Goal: Information Seeking & Learning: Check status

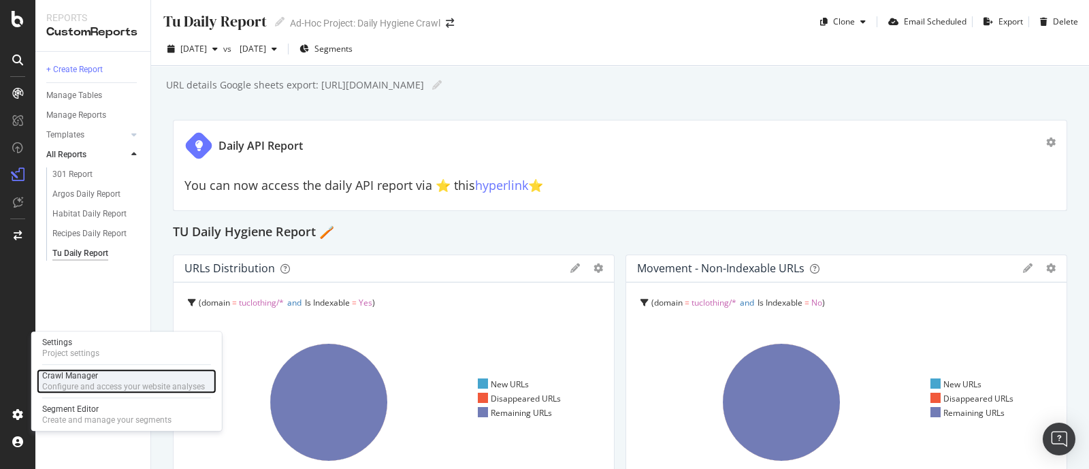
click at [88, 369] on div "Crawl Manager Configure and access your website analyses" at bounding box center [127, 381] width 180 height 24
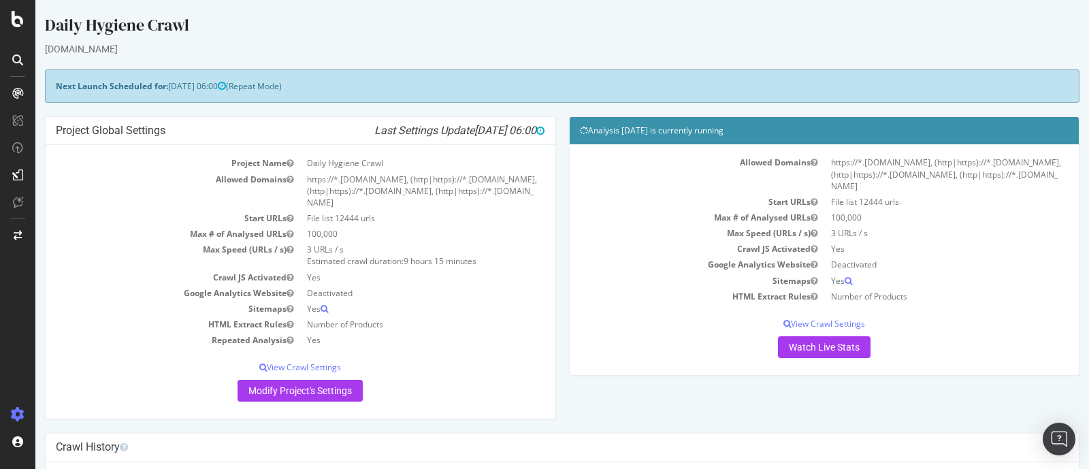
drag, startPoint x: 575, startPoint y: 129, endPoint x: 776, endPoint y: 120, distance: 201.0
click at [776, 120] on div "Analysis 2025 Aug. 19th is currently running" at bounding box center [824, 130] width 509 height 27
click at [77, 210] on div "CustomReports" at bounding box center [83, 210] width 67 height 14
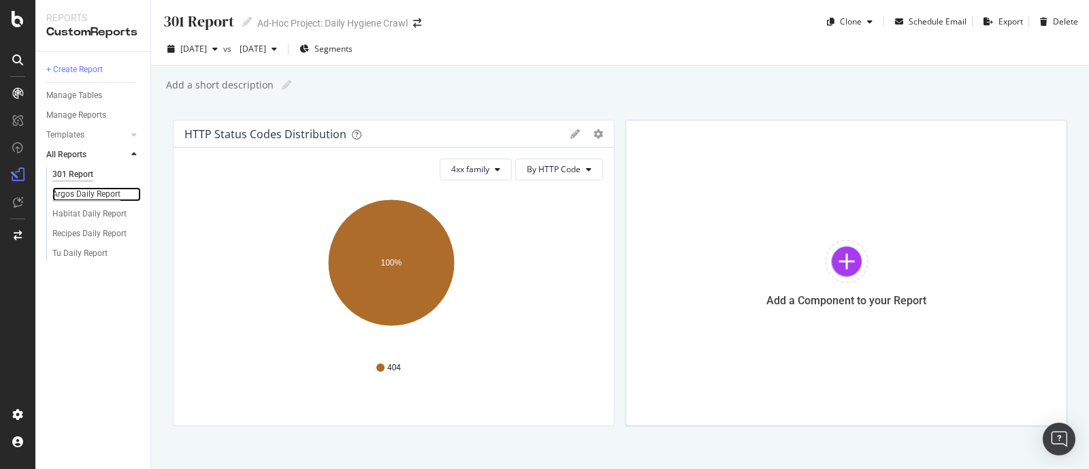
click at [67, 193] on div "Argos Daily Report" at bounding box center [86, 194] width 68 height 14
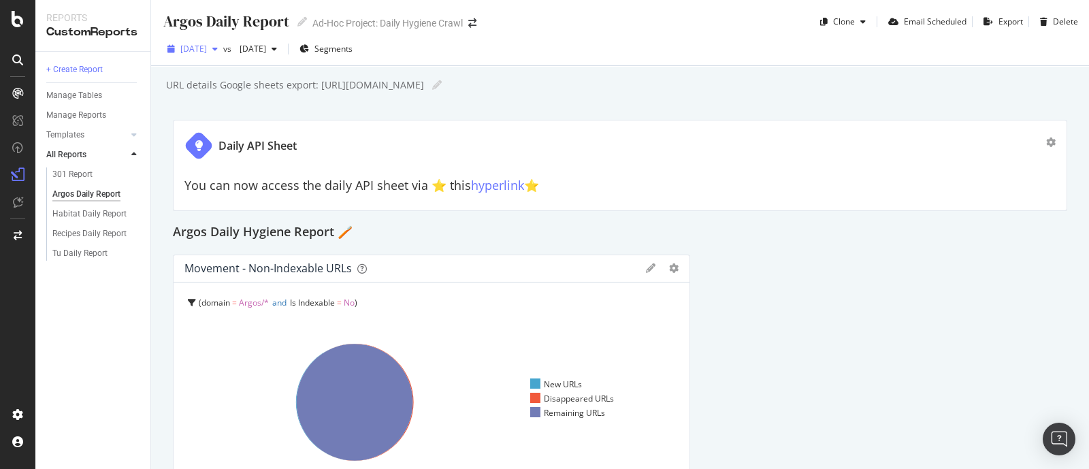
click at [207, 44] on span "[DATE]" at bounding box center [193, 49] width 27 height 12
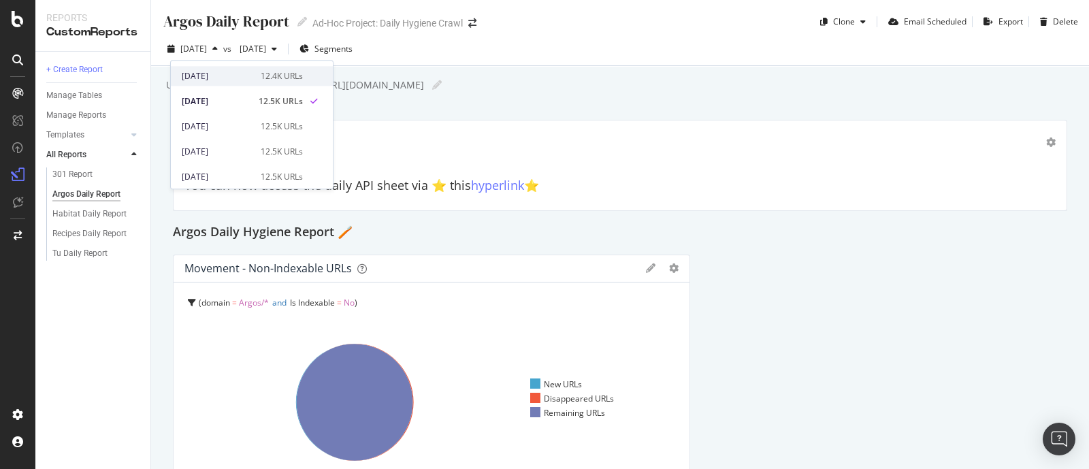
click at [229, 80] on div "[DATE]" at bounding box center [217, 76] width 71 height 12
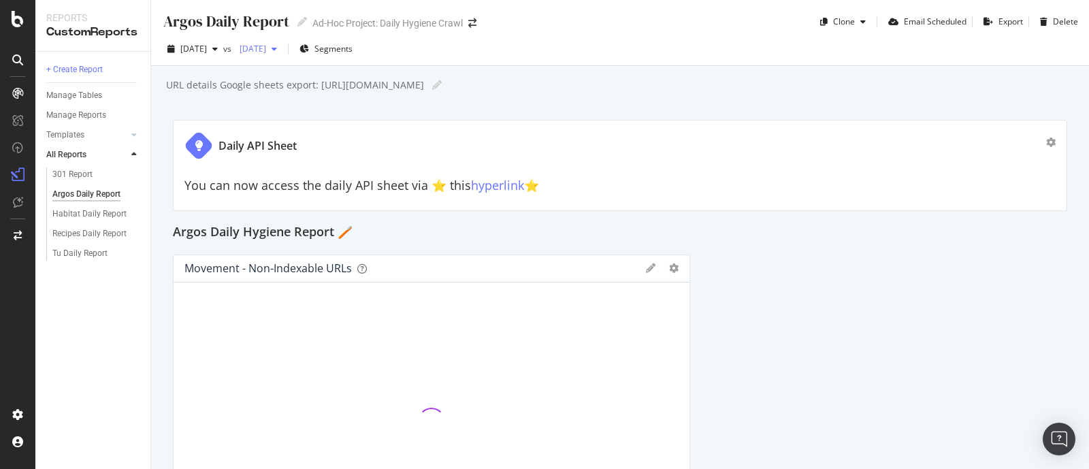
click at [282, 56] on div "[DATE]" at bounding box center [258, 49] width 48 height 20
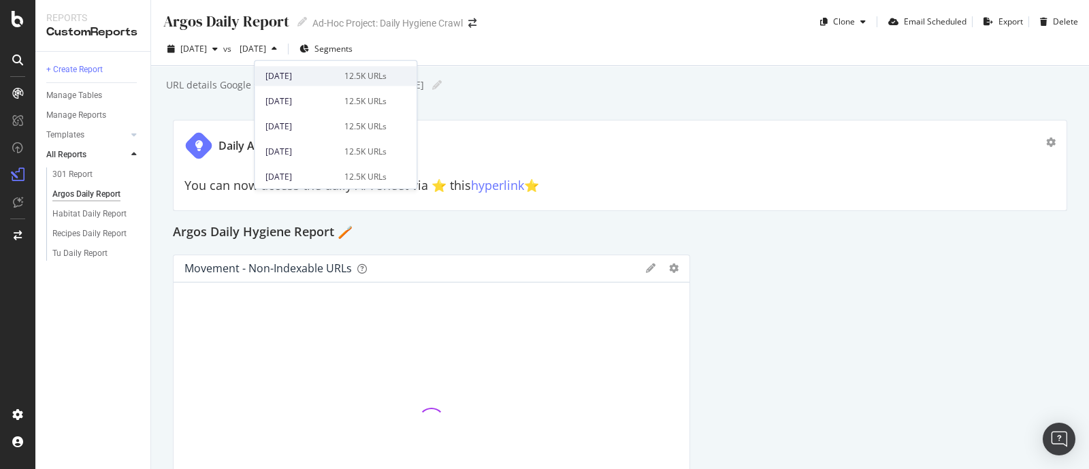
click at [296, 72] on div "[DATE]" at bounding box center [300, 76] width 71 height 12
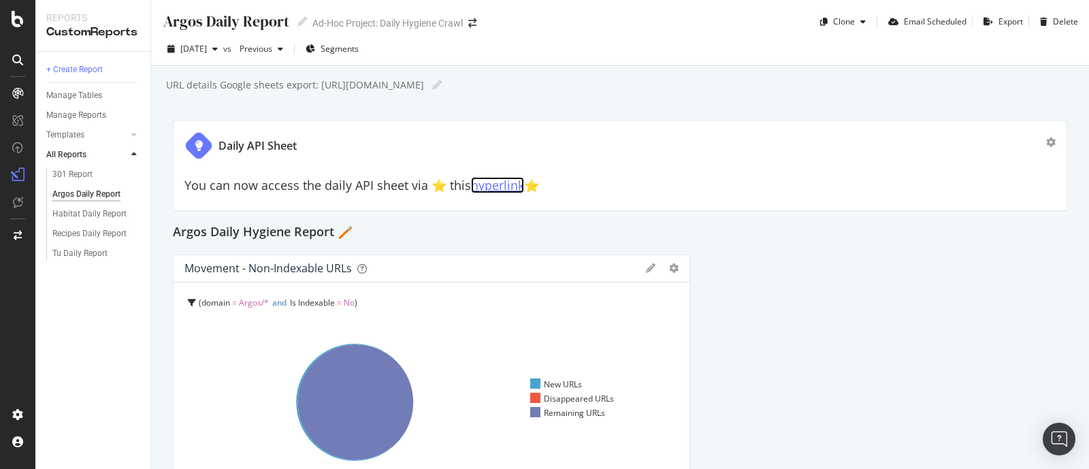
click at [500, 184] on link "hyperlink" at bounding box center [497, 185] width 53 height 16
click at [76, 209] on div "Habitat Daily Report" at bounding box center [89, 214] width 74 height 14
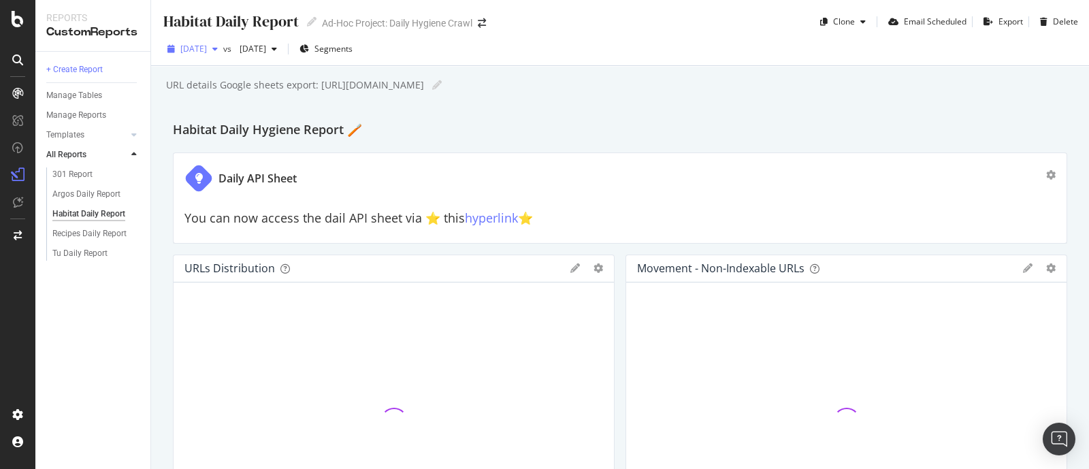
click at [207, 50] on span "[DATE]" at bounding box center [193, 49] width 27 height 12
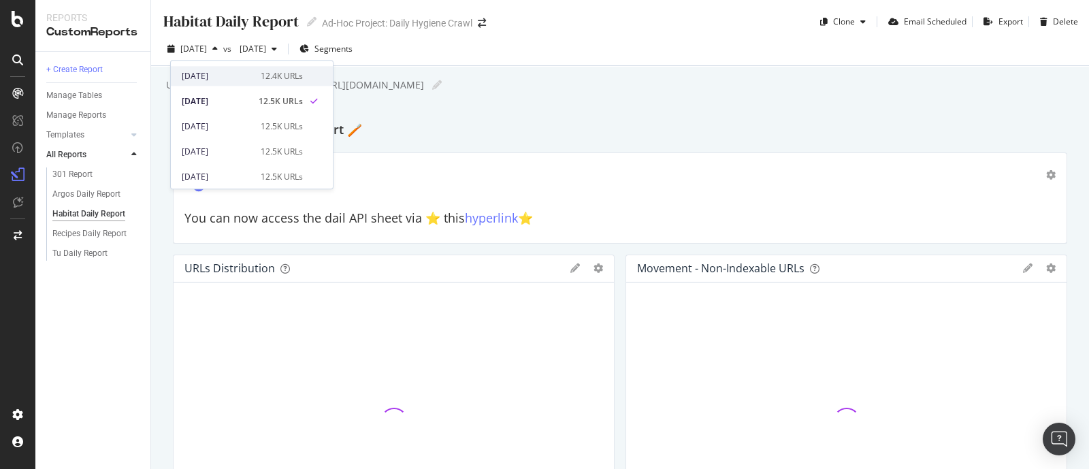
click at [225, 70] on div "[DATE]" at bounding box center [217, 76] width 71 height 12
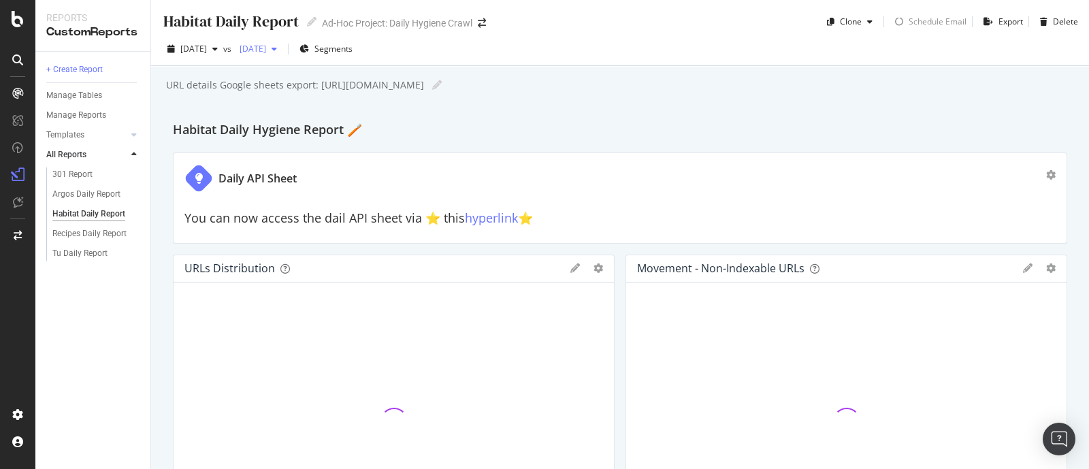
click at [266, 47] on span "[DATE]" at bounding box center [250, 49] width 32 height 12
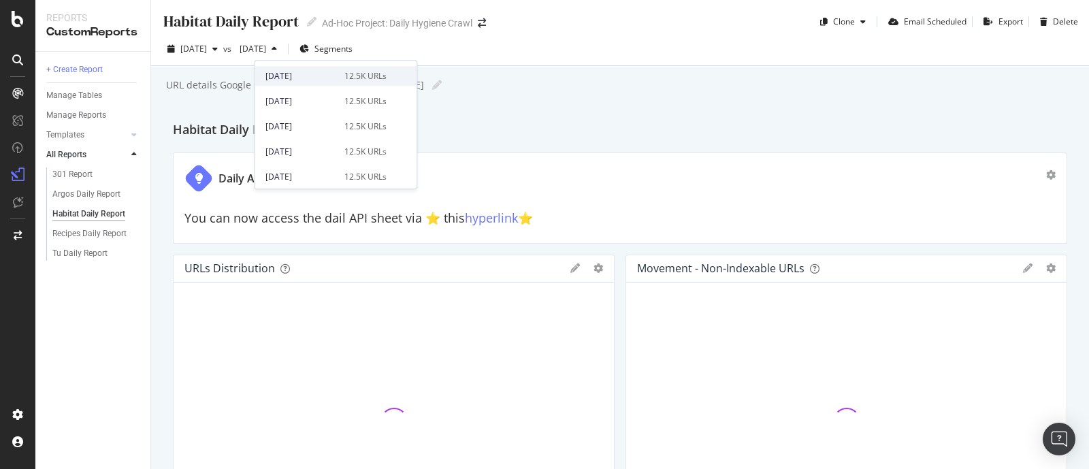
click at [294, 83] on div "[DATE] 12.5K URLs" at bounding box center [336, 76] width 162 height 20
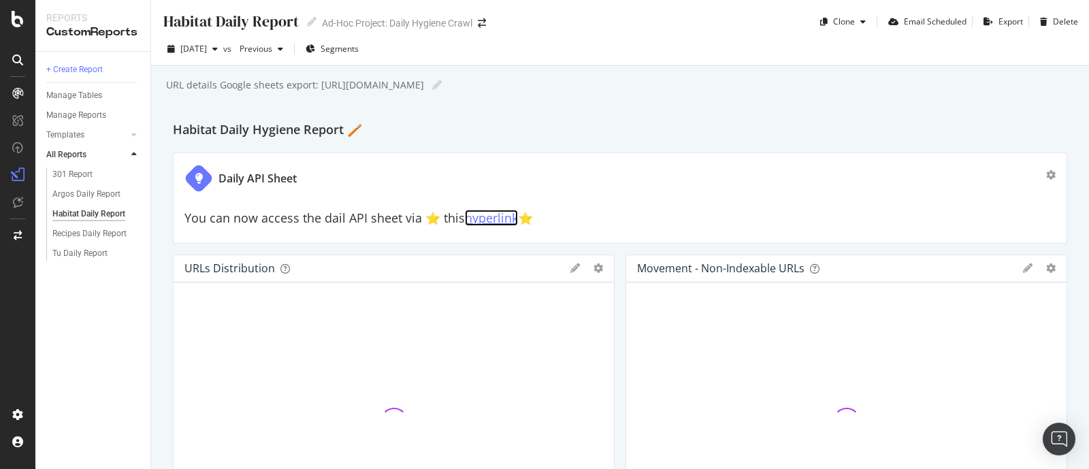
click at [483, 220] on link "hyperlink" at bounding box center [491, 218] width 53 height 16
click at [74, 253] on div "Tu Daily Report" at bounding box center [79, 253] width 55 height 14
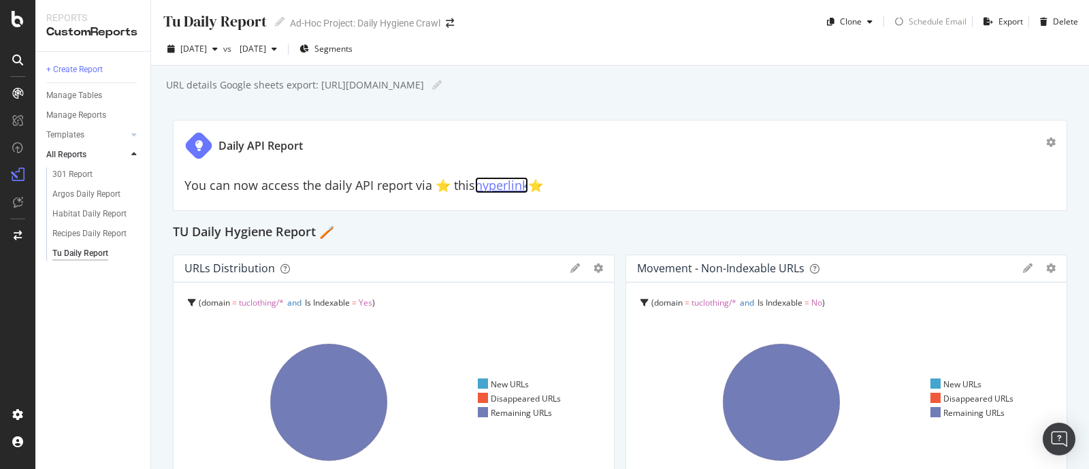
click at [506, 187] on link "hyperlink" at bounding box center [501, 185] width 53 height 16
